Goal: Navigation & Orientation: Find specific page/section

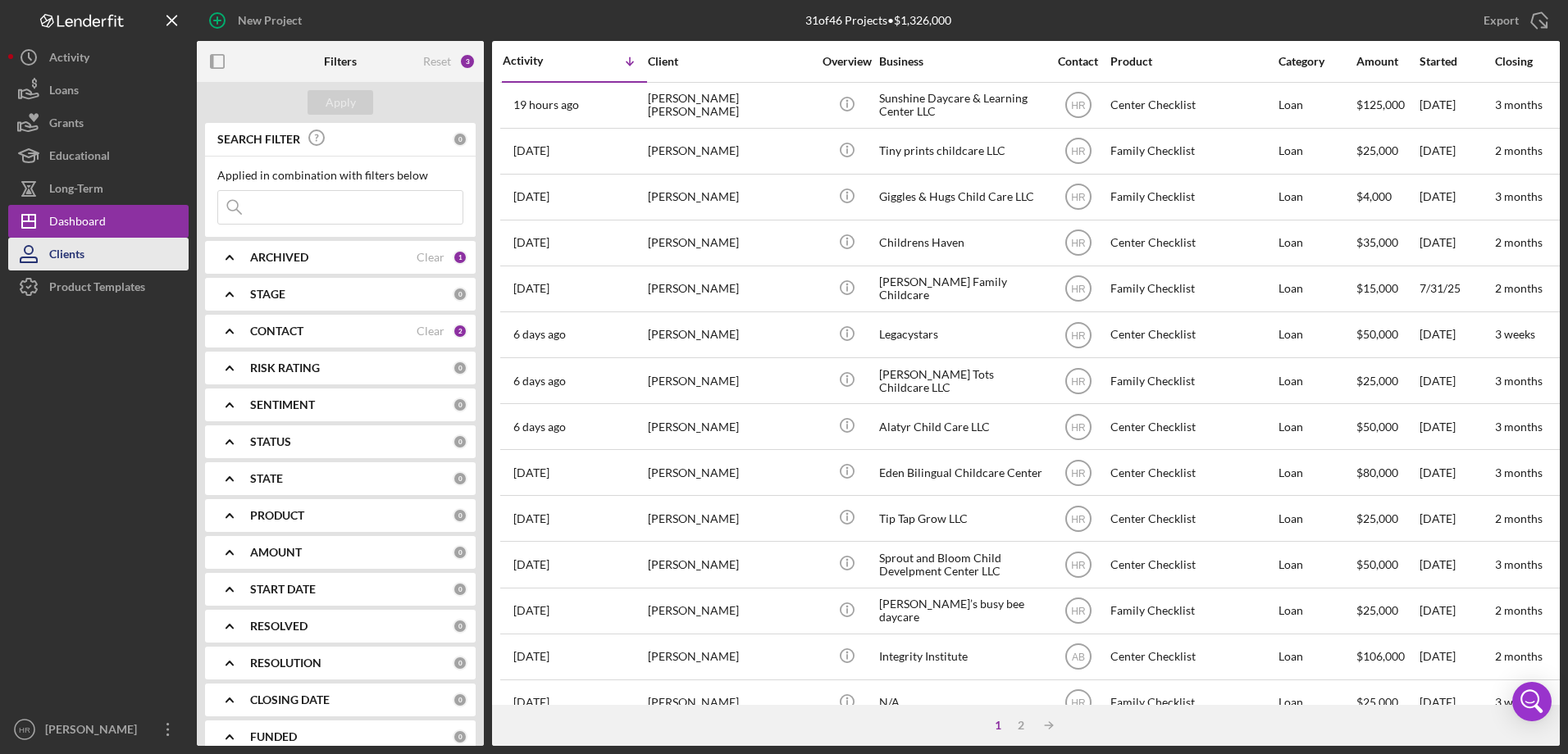
drag, startPoint x: 127, startPoint y: 285, endPoint x: 53, endPoint y: 262, distance: 77.5
click at [127, 285] on div "Product Templates" at bounding box center [97, 289] width 96 height 37
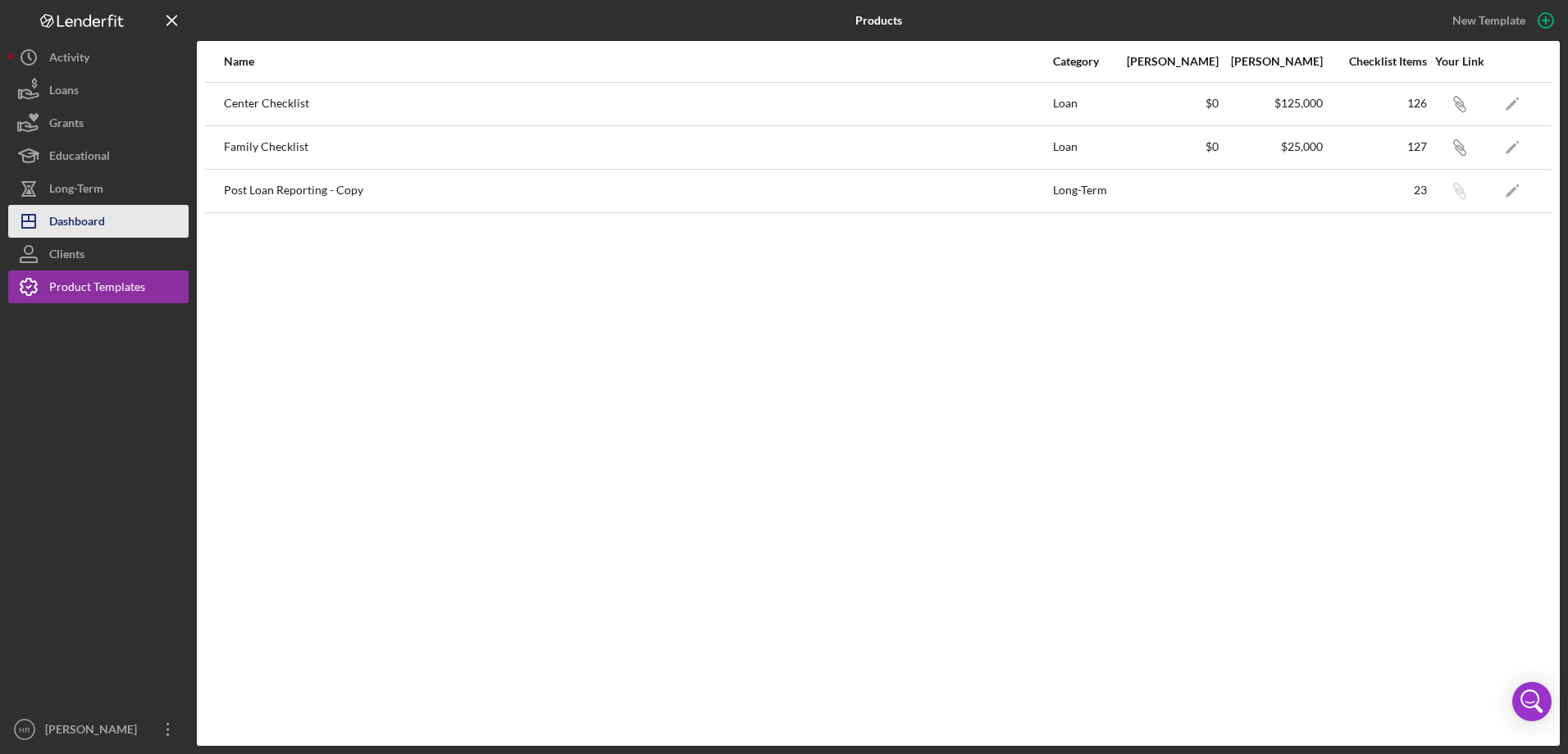
click at [66, 220] on div "Dashboard" at bounding box center [77, 223] width 56 height 37
